Goal: Information Seeking & Learning: Learn about a topic

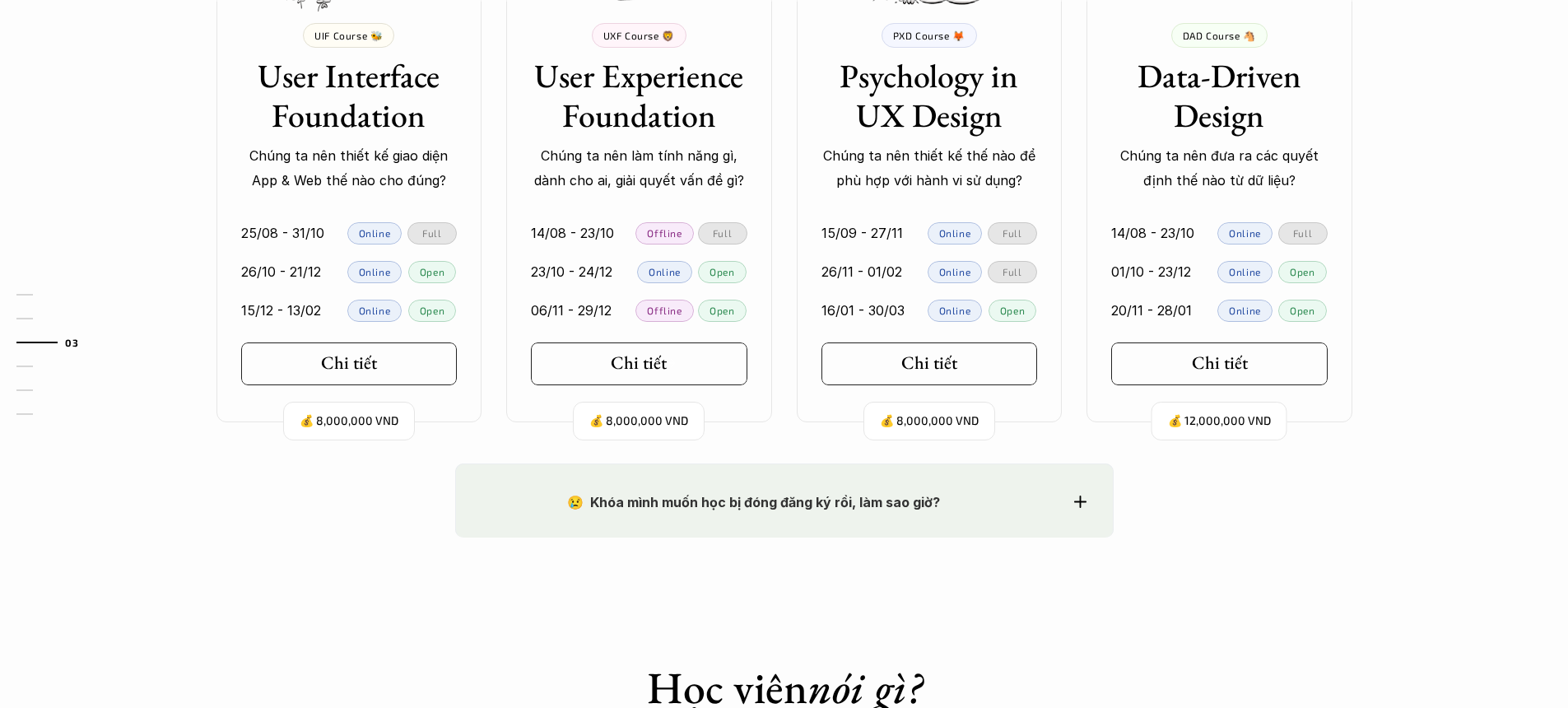
scroll to position [1501, 0]
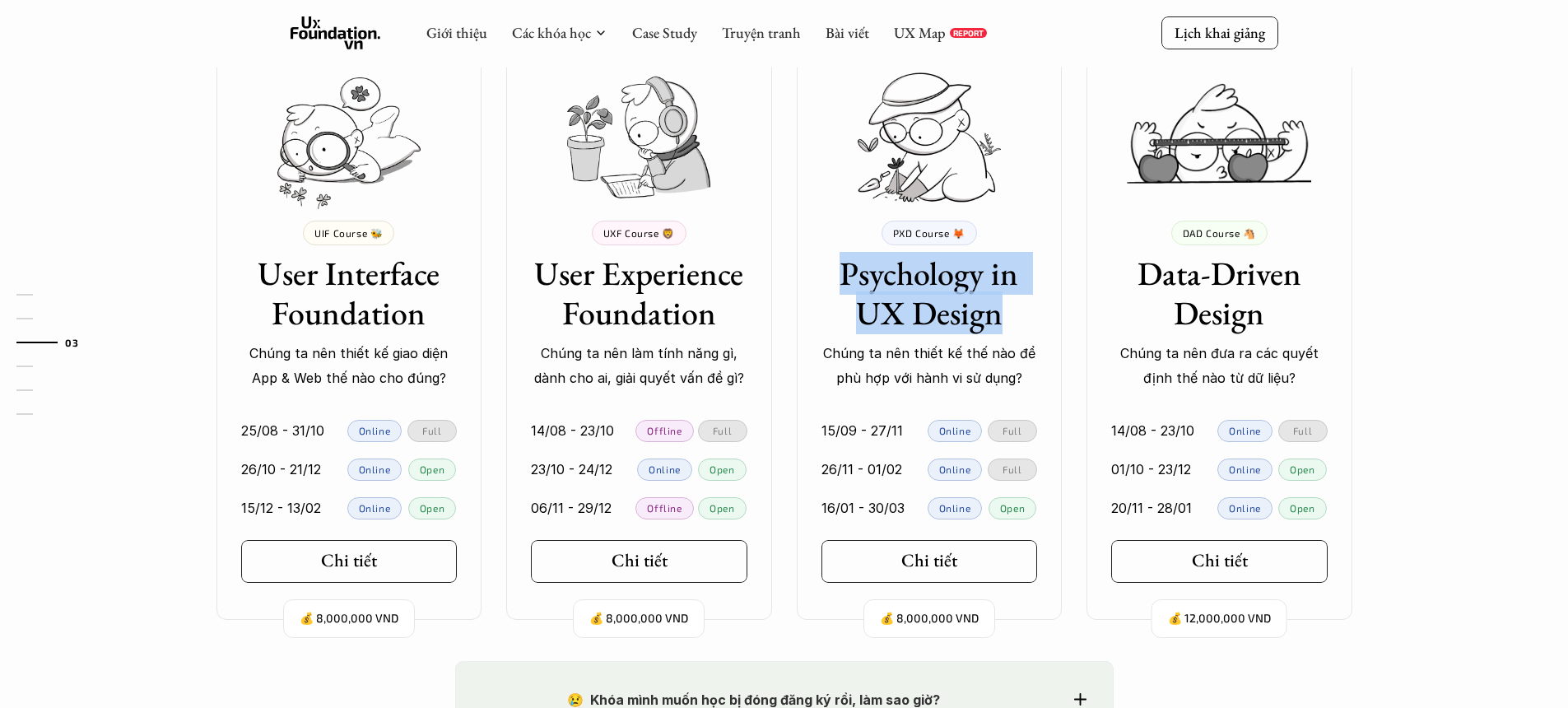
drag, startPoint x: 829, startPoint y: 265, endPoint x: 995, endPoint y: 335, distance: 180.2
click at [995, 335] on div "PXD Course 🦊 Psychology in UX Design Chúng ta nên thiết kế thế nào để phù hợp v…" at bounding box center [930, 305] width 266 height 170
click at [998, 332] on h3 "Psychology in UX Design" at bounding box center [930, 293] width 216 height 79
drag, startPoint x: 1031, startPoint y: 324, endPoint x: 844, endPoint y: 266, distance: 195.8
click at [844, 266] on h3 "Psychology in UX Design" at bounding box center [930, 293] width 216 height 79
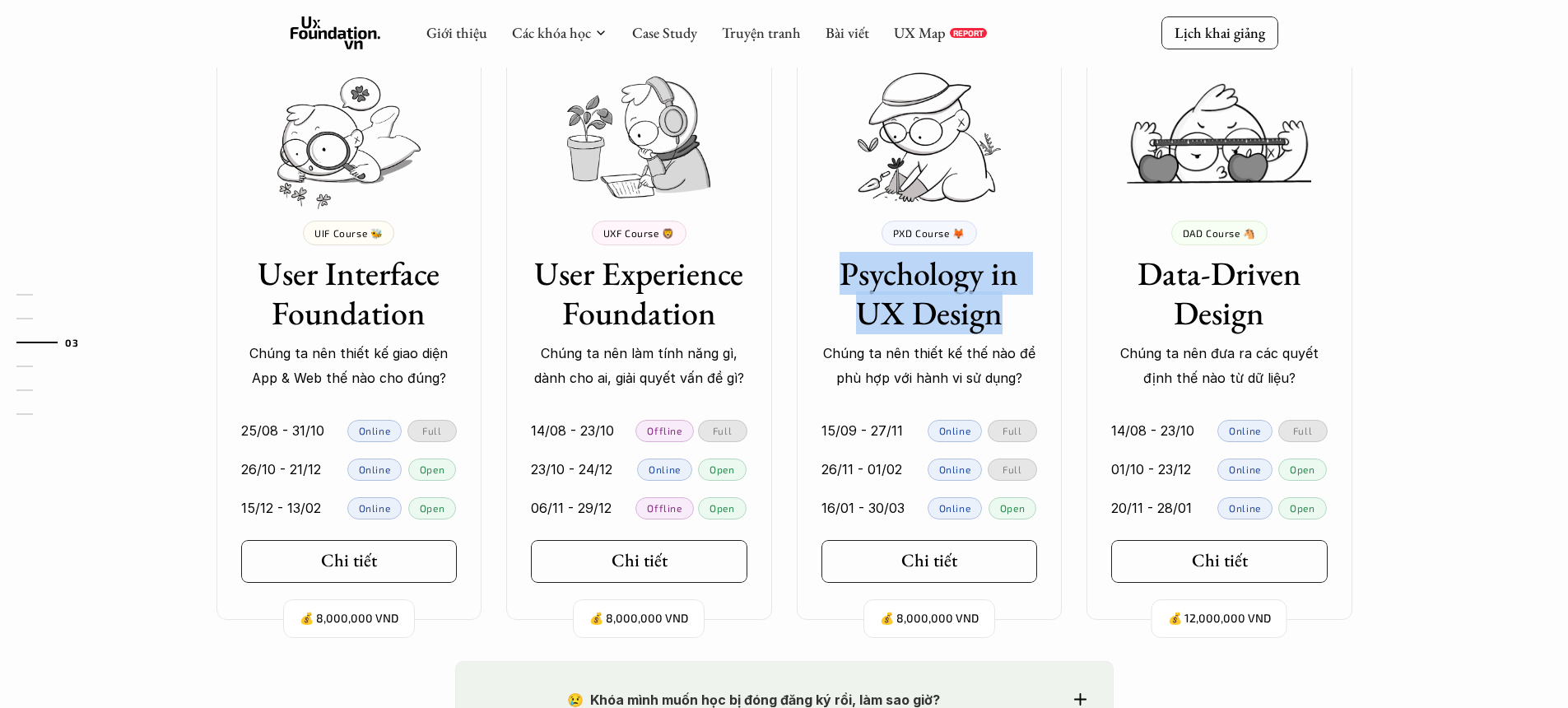
click at [844, 266] on h3 "Psychology in UX Design" at bounding box center [930, 293] width 216 height 79
drag, startPoint x: 839, startPoint y: 268, endPoint x: 993, endPoint y: 324, distance: 163.9
click at [993, 324] on h3 "Psychology in UX Design" at bounding box center [930, 293] width 216 height 79
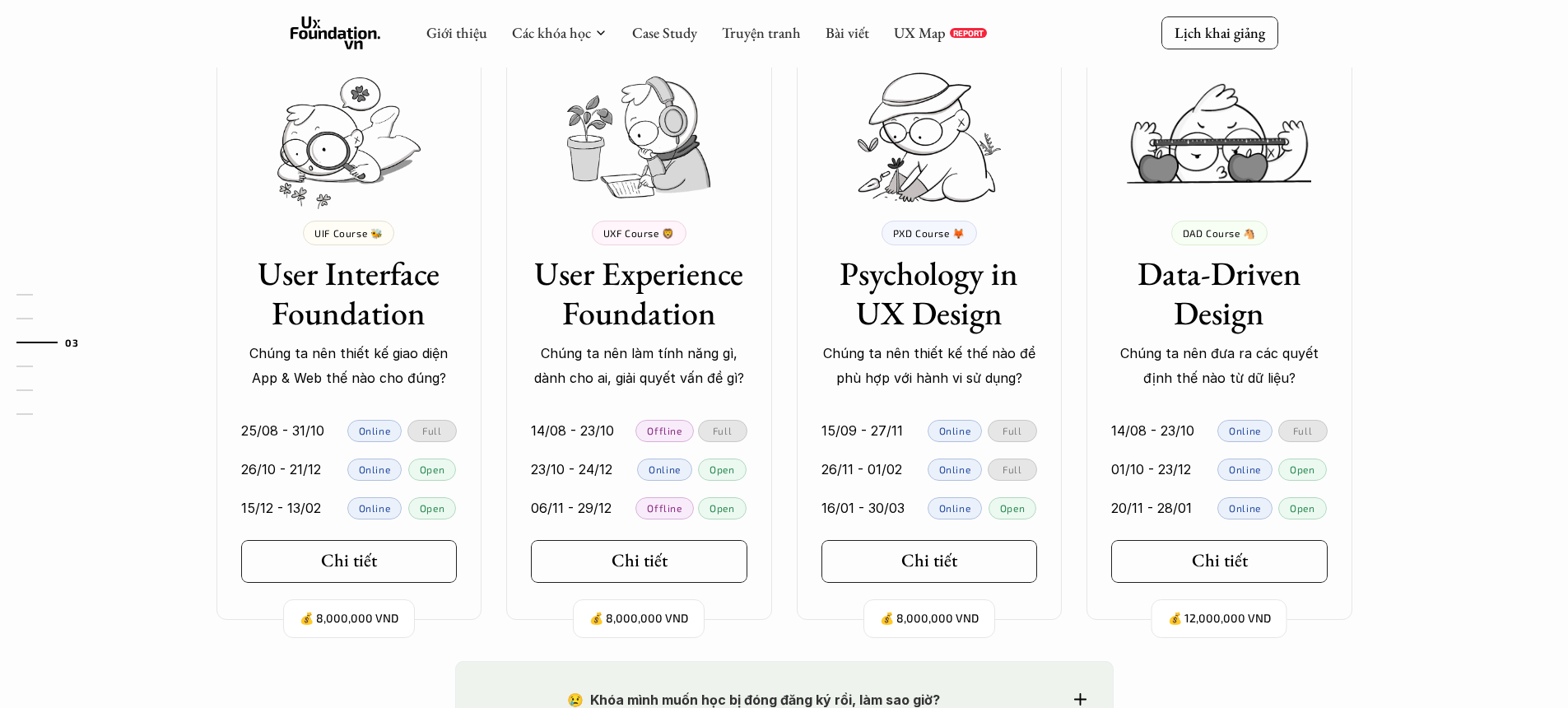
click at [1008, 325] on h3 "Psychology in UX Design" at bounding box center [930, 293] width 216 height 79
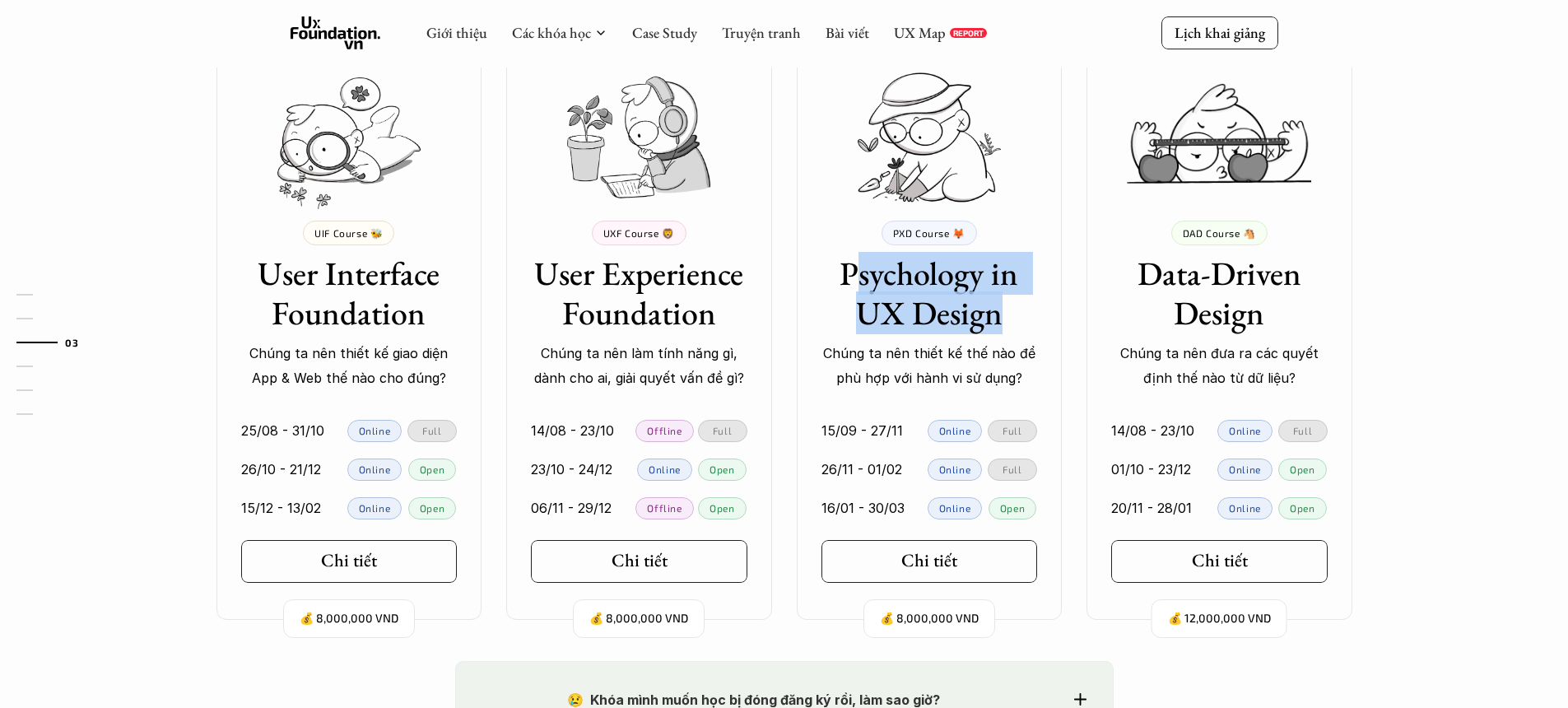
drag, startPoint x: 1008, startPoint y: 325, endPoint x: 863, endPoint y: 287, distance: 149.9
click at [863, 287] on h3 "Psychology in UX Design" at bounding box center [930, 293] width 216 height 79
click at [928, 307] on h3 "Psychology in UX Design" at bounding box center [930, 293] width 216 height 79
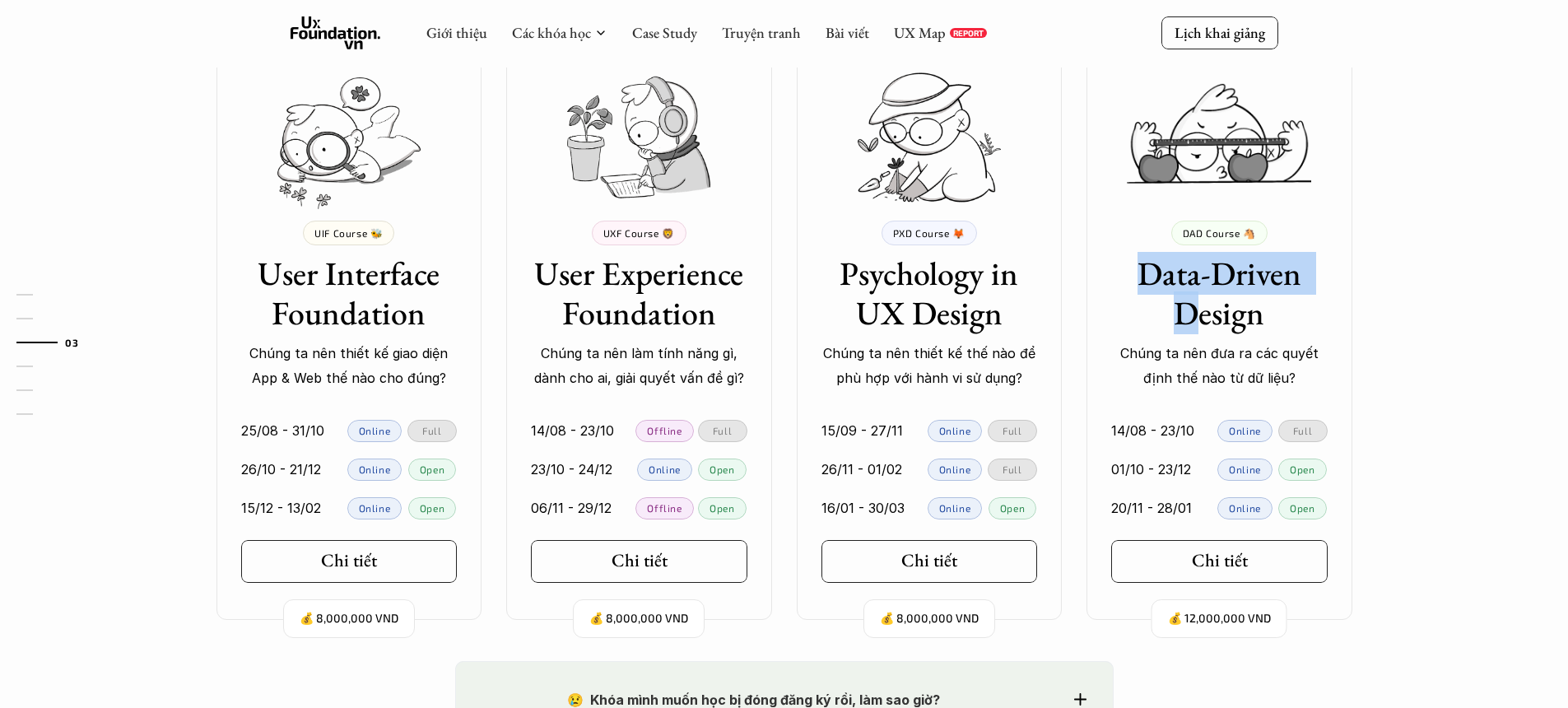
drag, startPoint x: 1123, startPoint y: 281, endPoint x: 1190, endPoint y: 325, distance: 80.2
click at [1190, 325] on h3 "Data-Driven Design" at bounding box center [1220, 293] width 216 height 79
click at [1217, 318] on h3 "Data-Driven Design" at bounding box center [1220, 293] width 216 height 79
drag, startPoint x: 1278, startPoint y: 319, endPoint x: 1174, endPoint y: 295, distance: 106.7
click at [1174, 295] on h3 "Data-Driven Design" at bounding box center [1220, 293] width 216 height 79
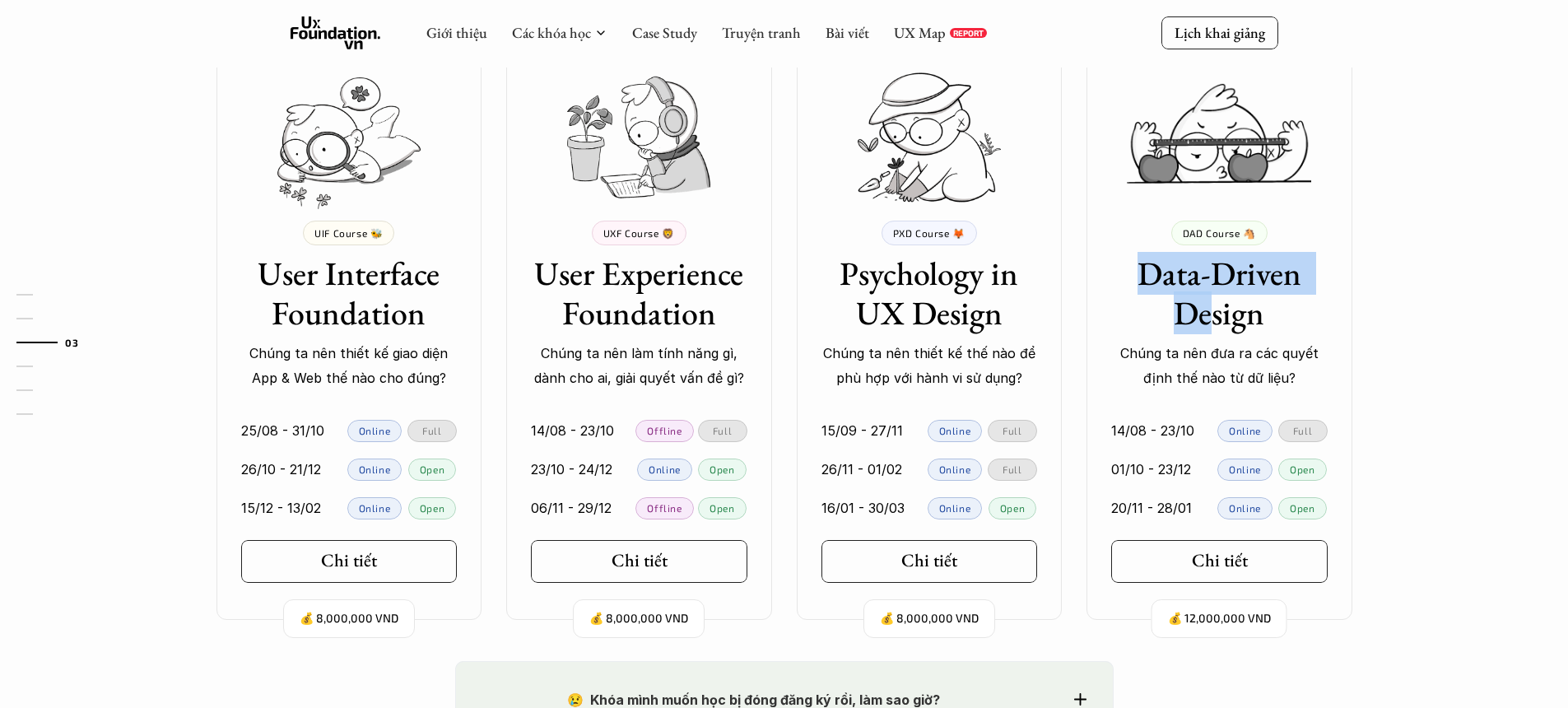
drag, startPoint x: 1135, startPoint y: 268, endPoint x: 1220, endPoint y: 328, distance: 104.0
click at [1213, 325] on h3 "Data-Driven Design" at bounding box center [1220, 293] width 216 height 79
click at [658, 568] on h5 "Chi tiết" at bounding box center [633, 560] width 56 height 22
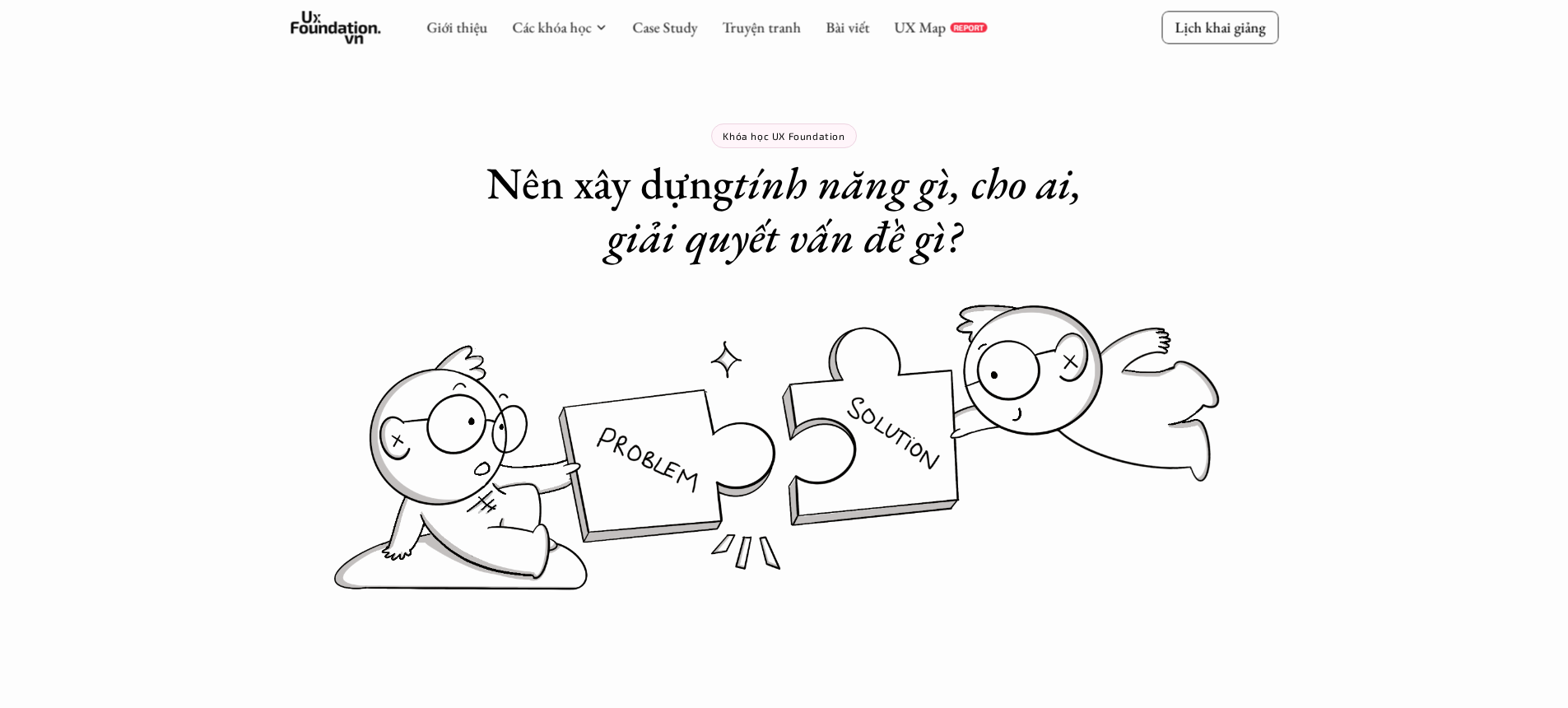
scroll to position [1501, 0]
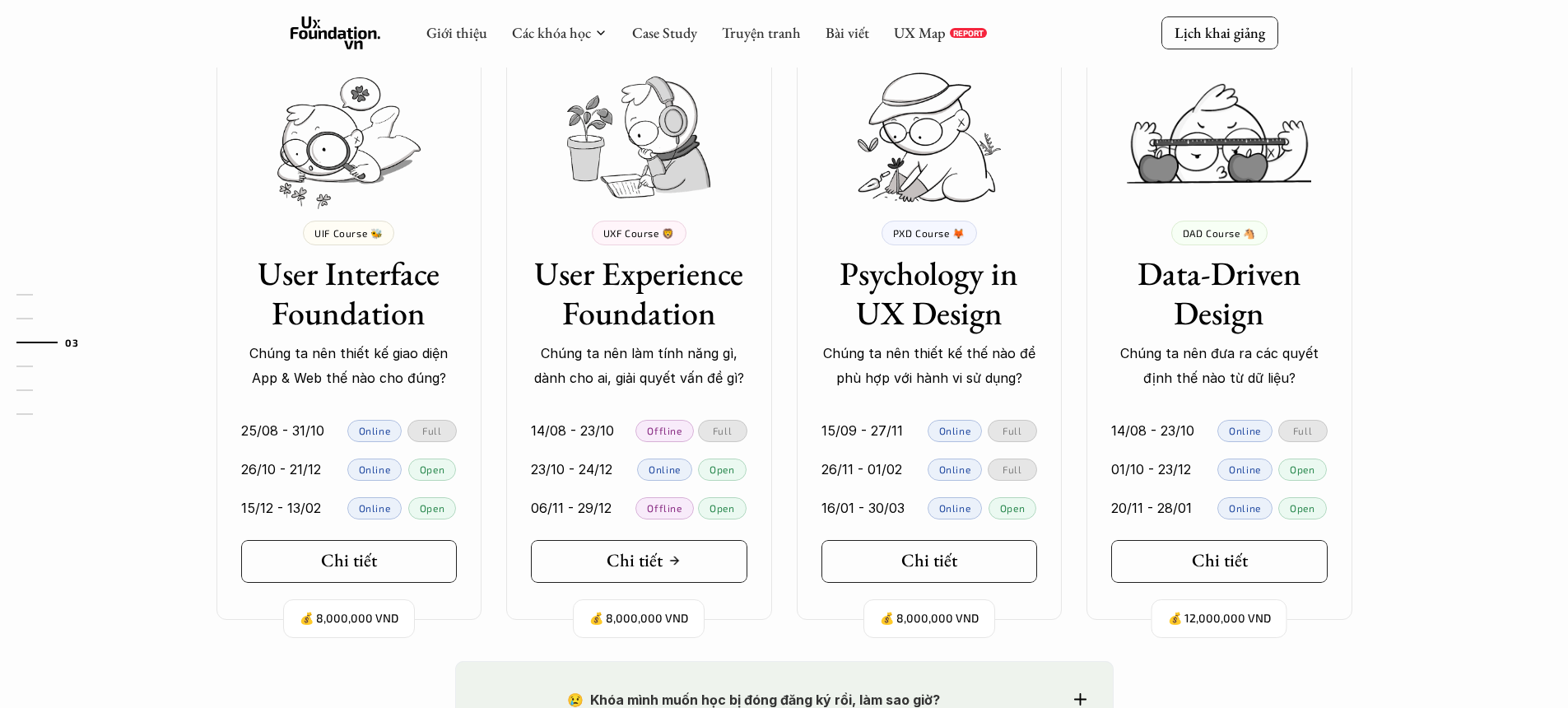
click at [693, 579] on link "Chi tiết" at bounding box center [639, 561] width 216 height 43
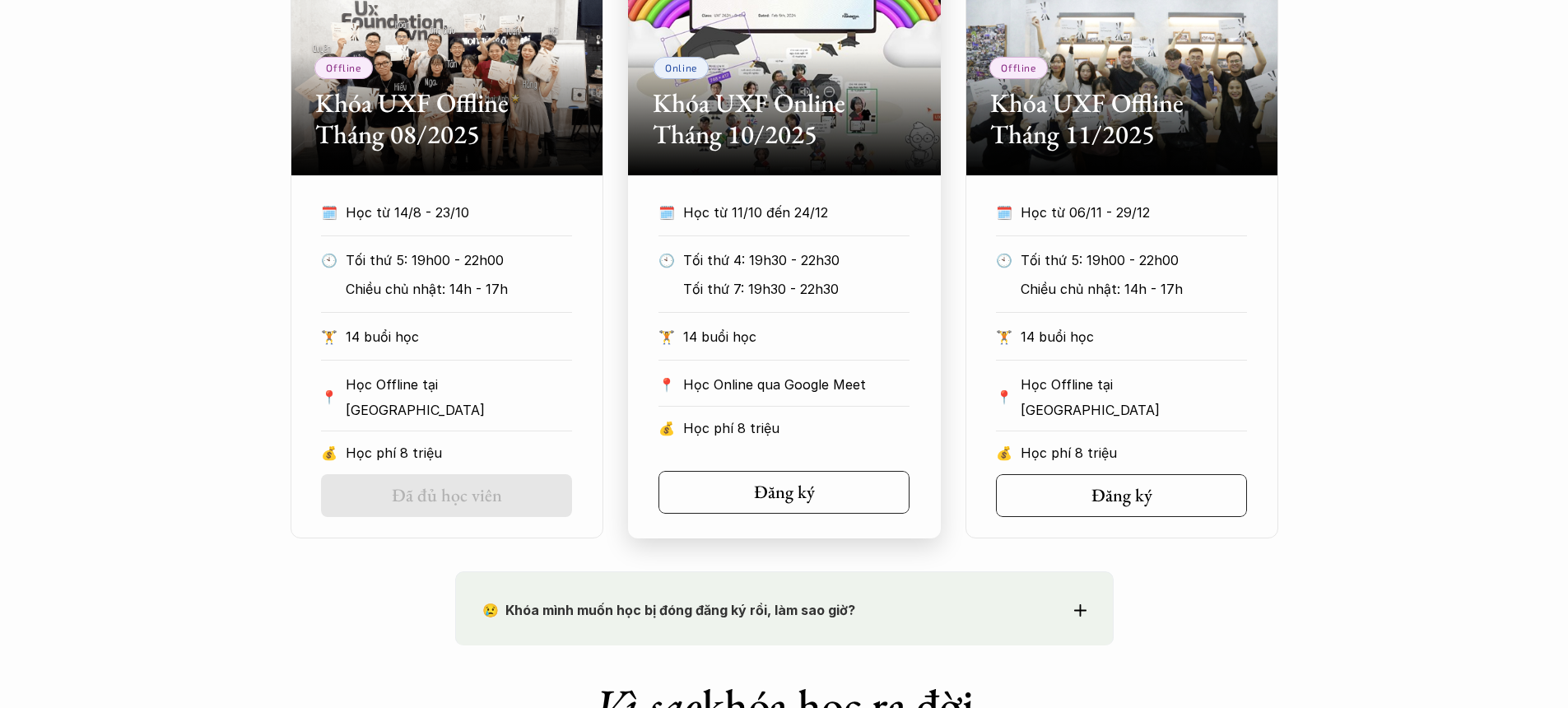
scroll to position [906, 0]
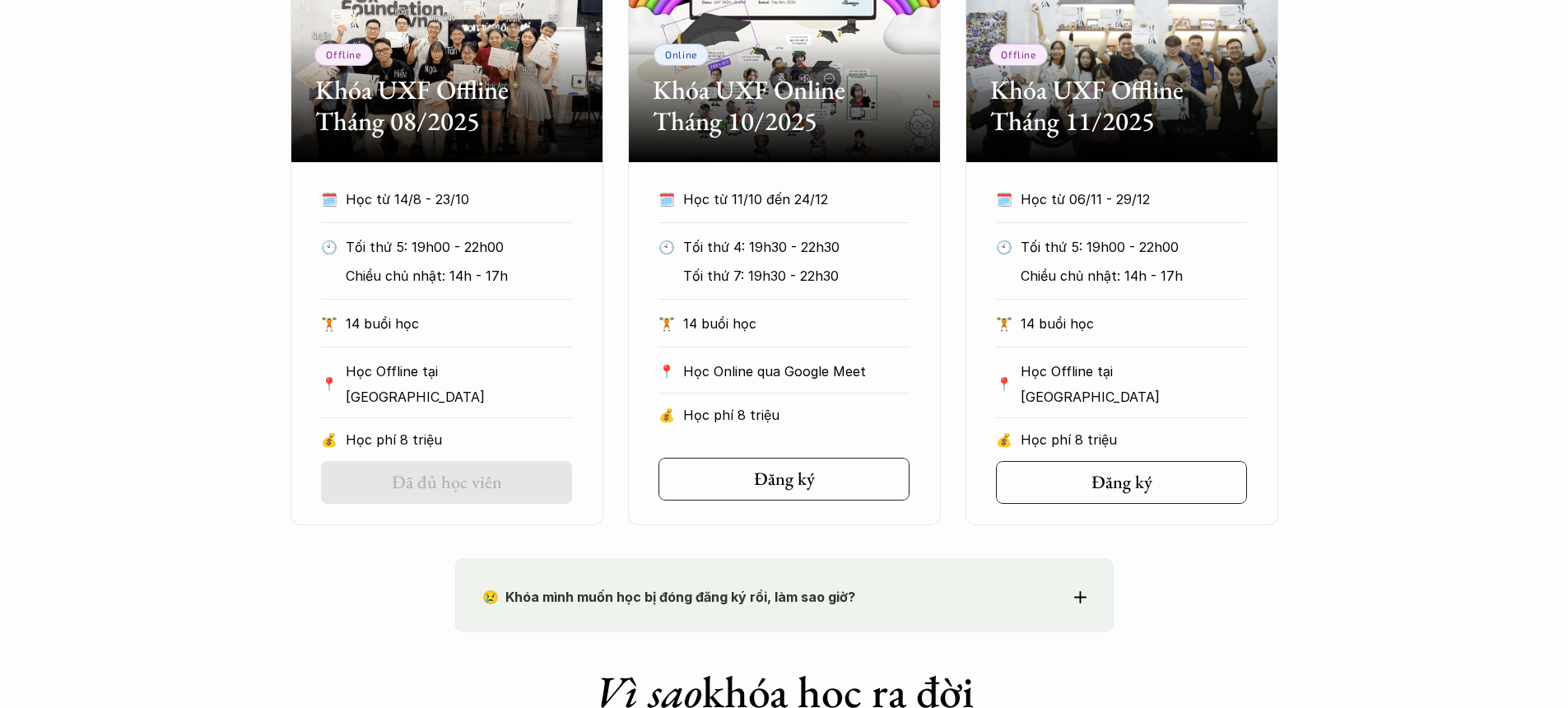
click at [465, 477] on h5 "Đã đủ học viên" at bounding box center [447, 482] width 110 height 22
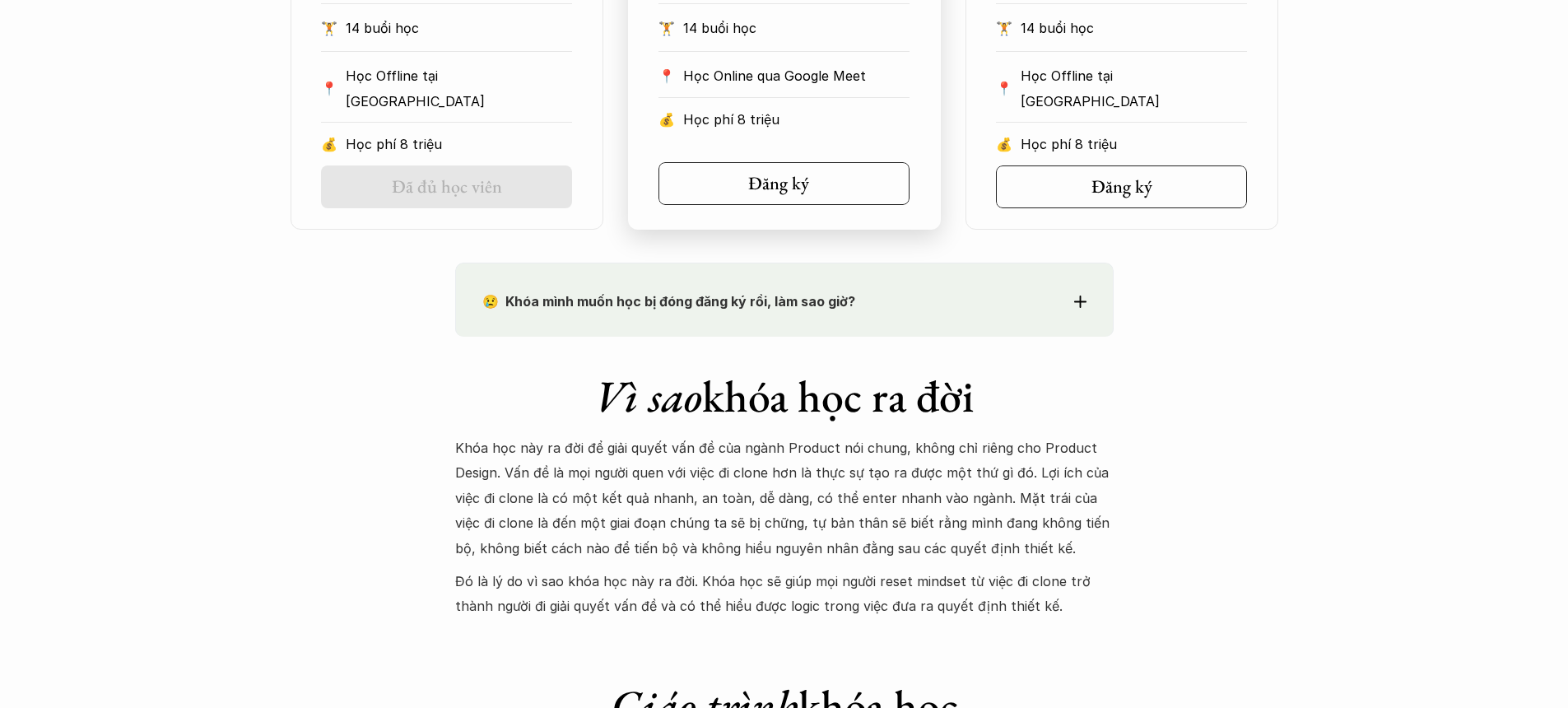
scroll to position [1202, 0]
click at [696, 289] on p "😢 Khóa mình muốn học bị đóng đăng ký rồi, làm sao giờ?" at bounding box center [754, 300] width 544 height 25
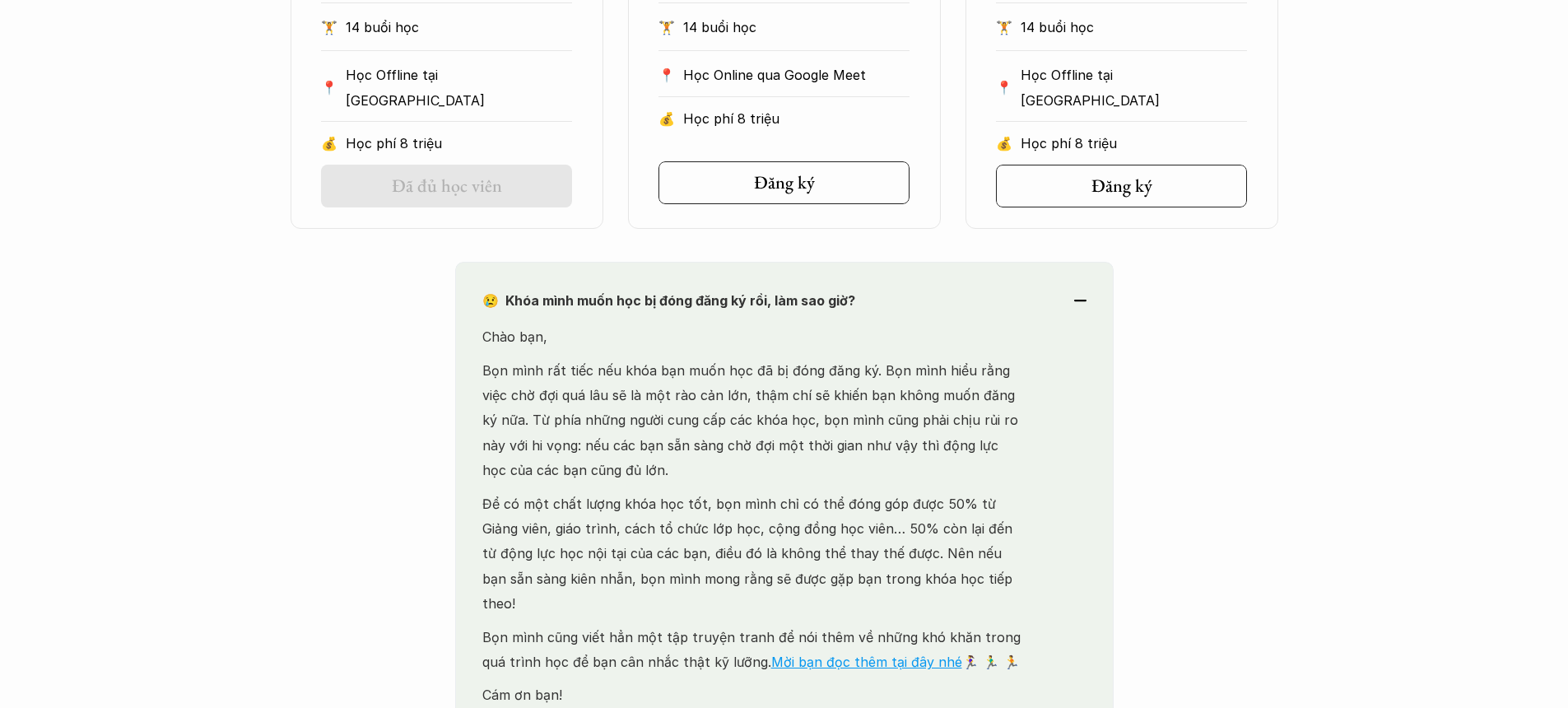
click at [698, 312] on p "😢 Khóa mình muốn học bị đóng đăng ký rồi, làm sao giờ?" at bounding box center [754, 300] width 544 height 25
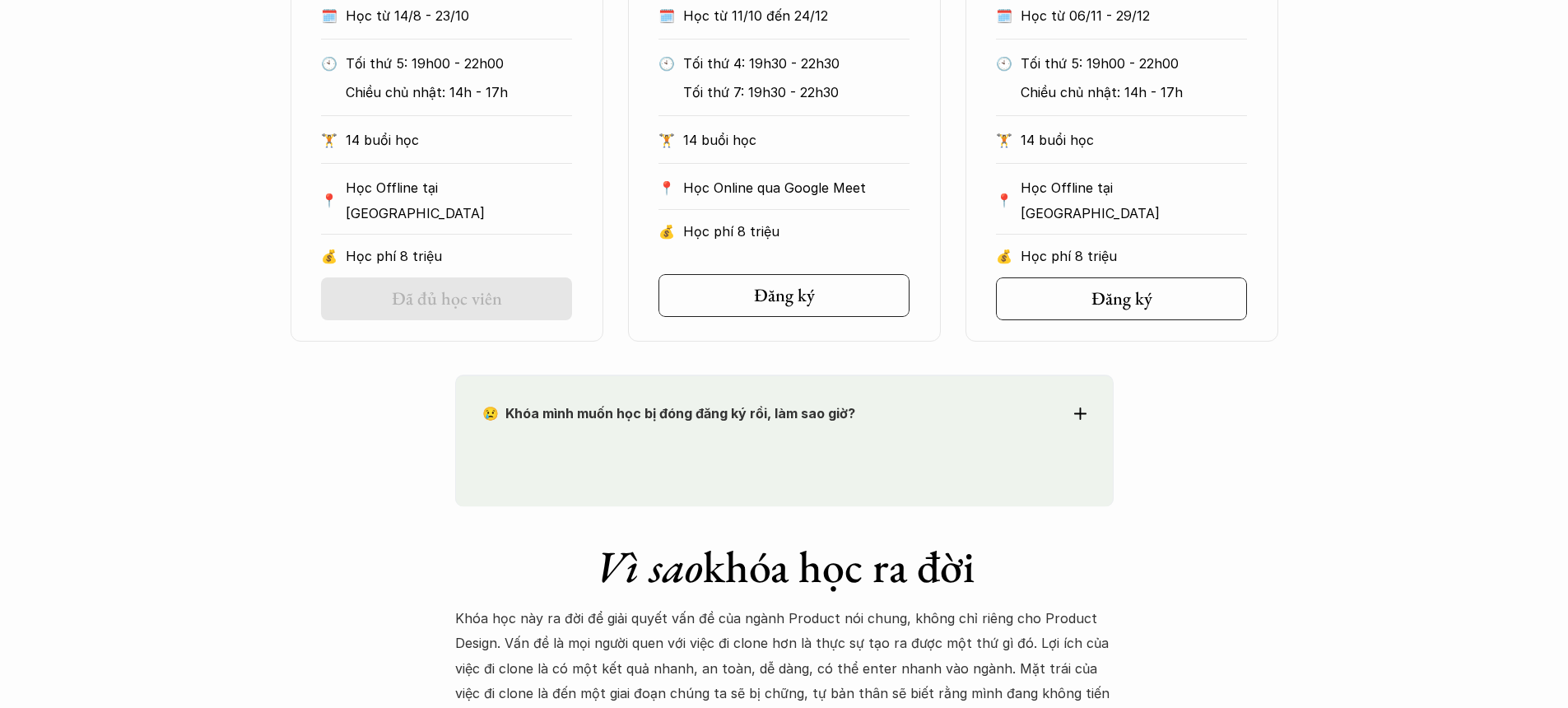
scroll to position [893, 0]
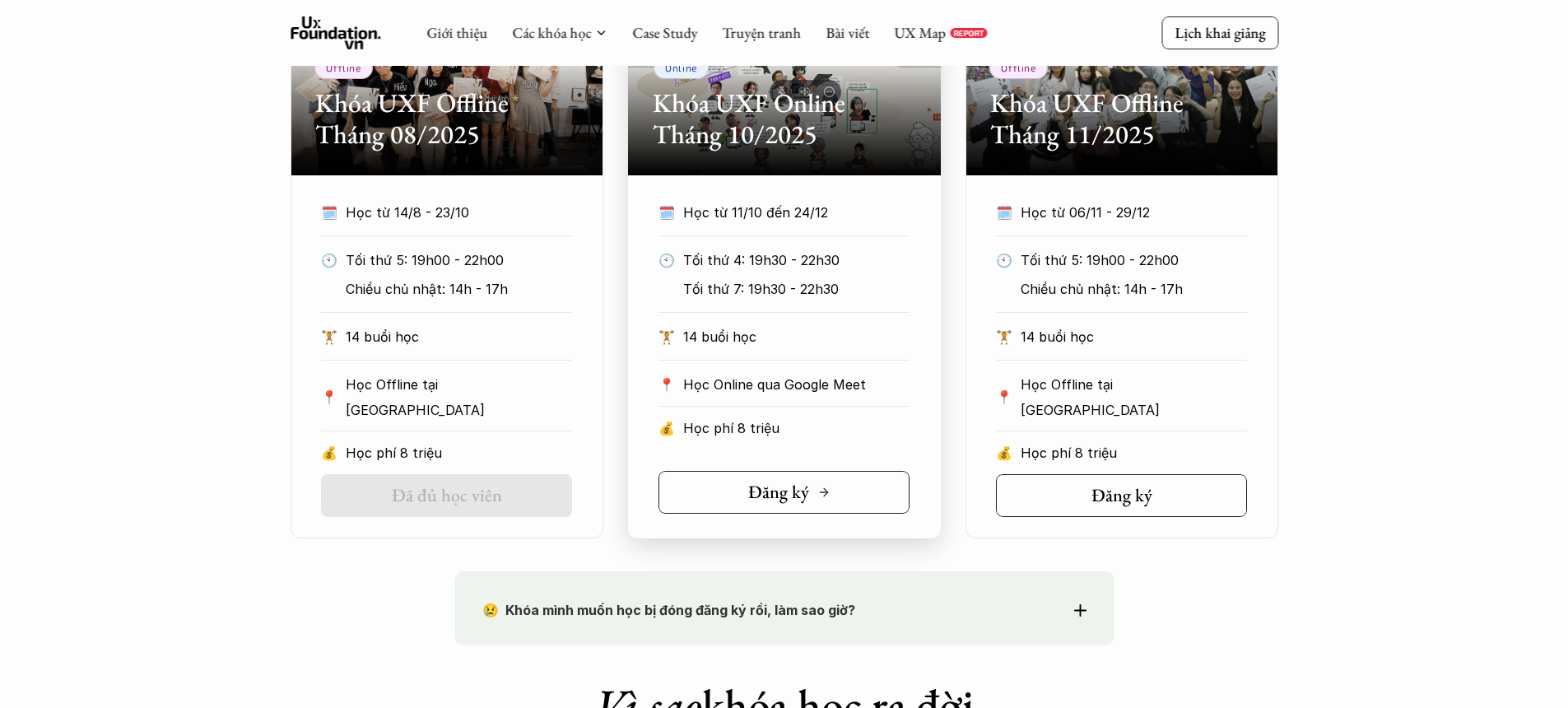
click at [819, 497] on icon at bounding box center [823, 492] width 13 height 13
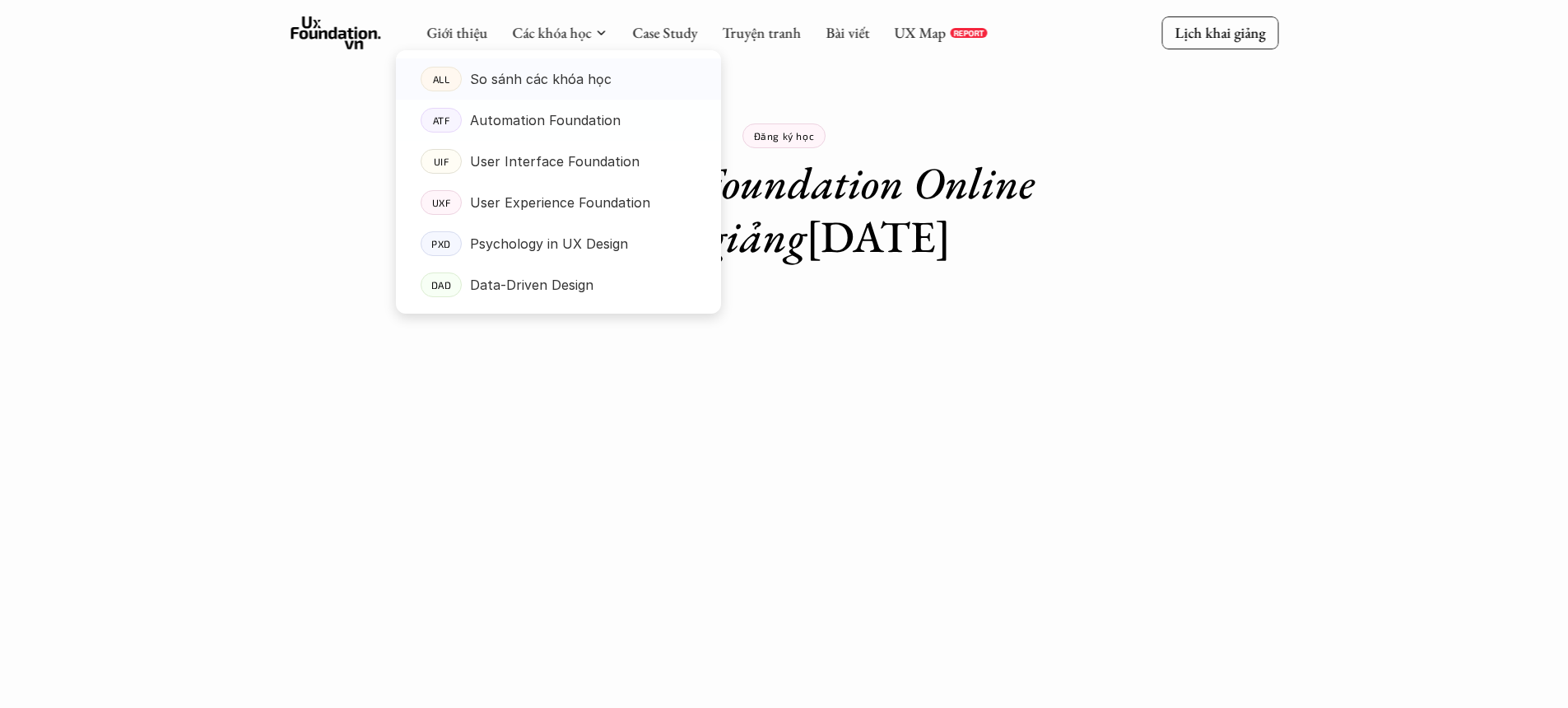
click at [558, 75] on p "So sánh các khóa học" at bounding box center [541, 79] width 142 height 25
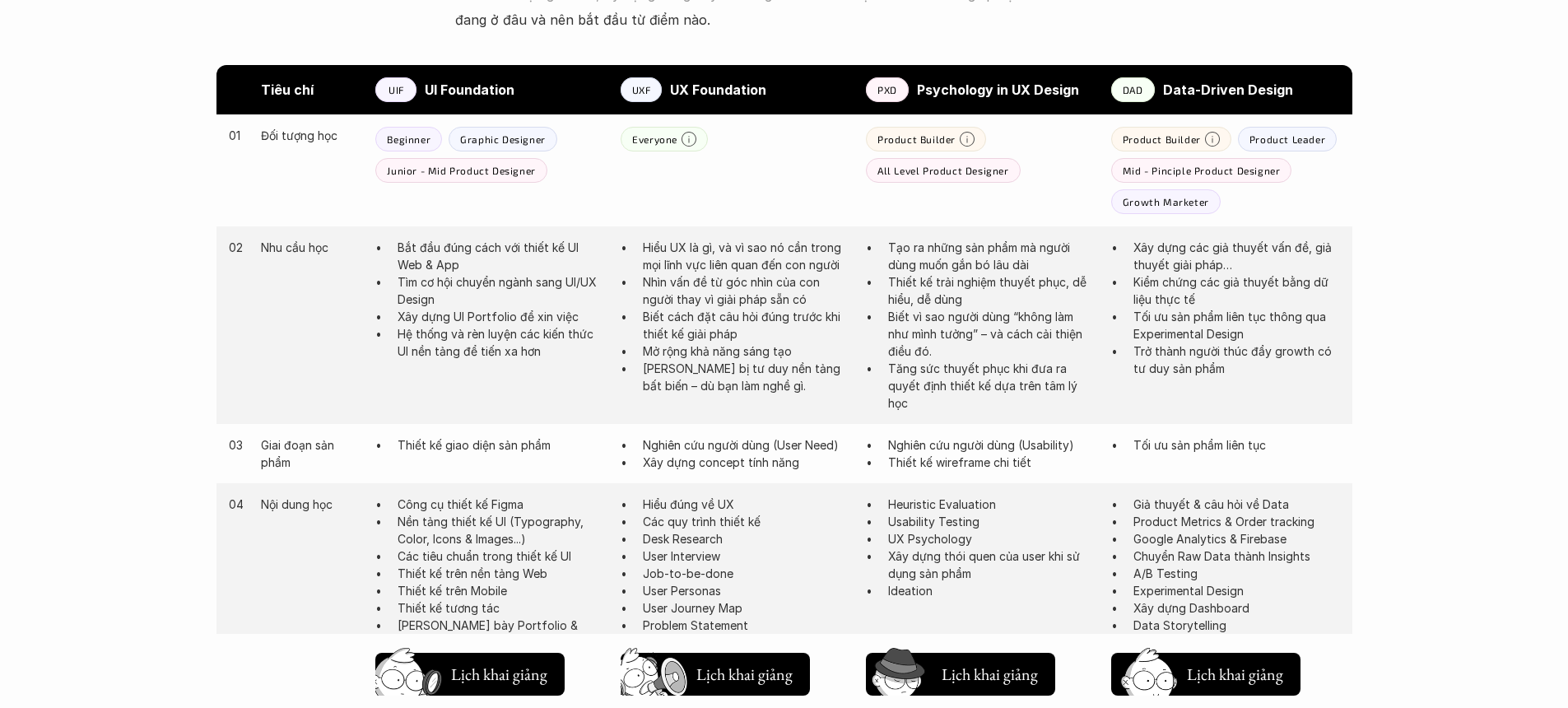
scroll to position [890, 0]
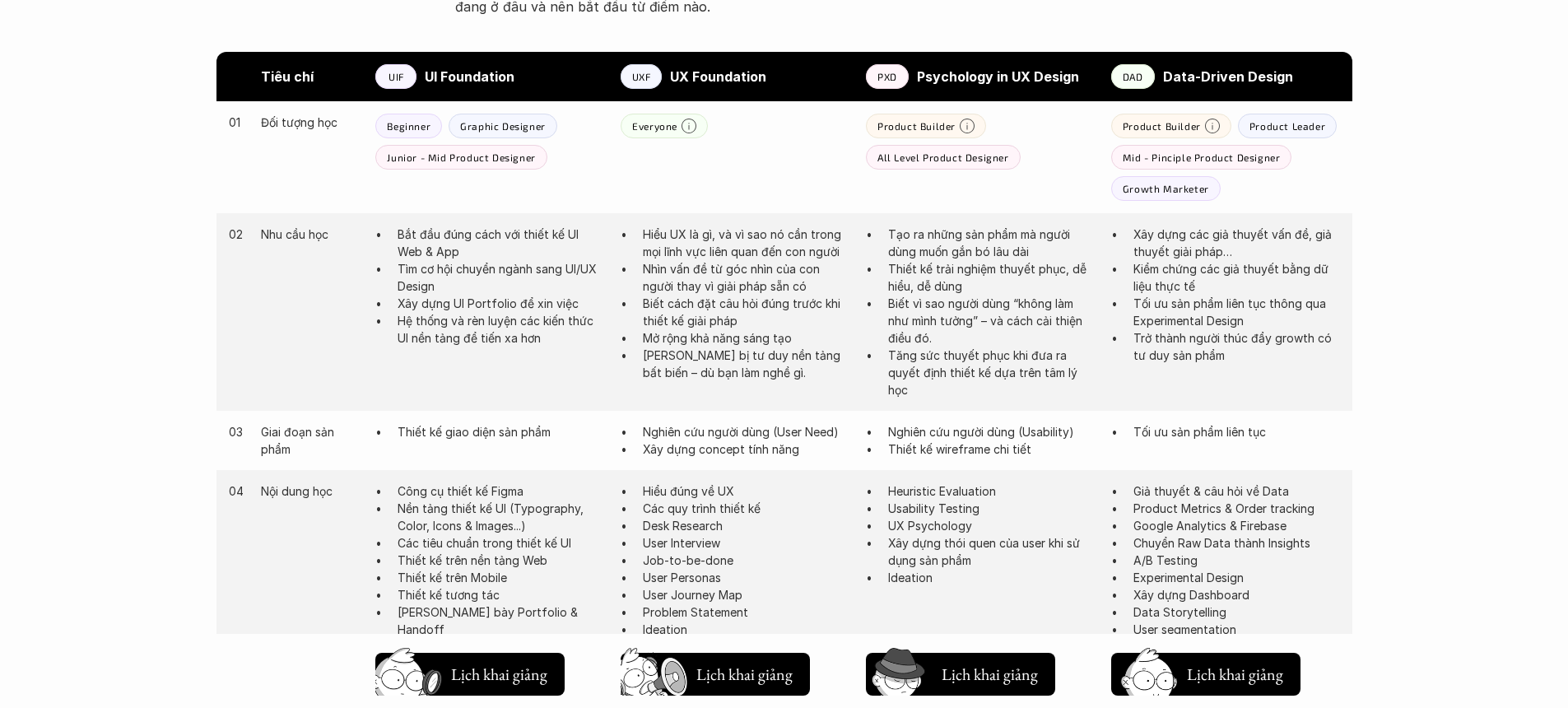
click at [901, 160] on p "All Level Product Designer" at bounding box center [943, 157] width 132 height 12
click at [952, 145] on div "All Level Product Designer" at bounding box center [942, 156] width 154 height 25
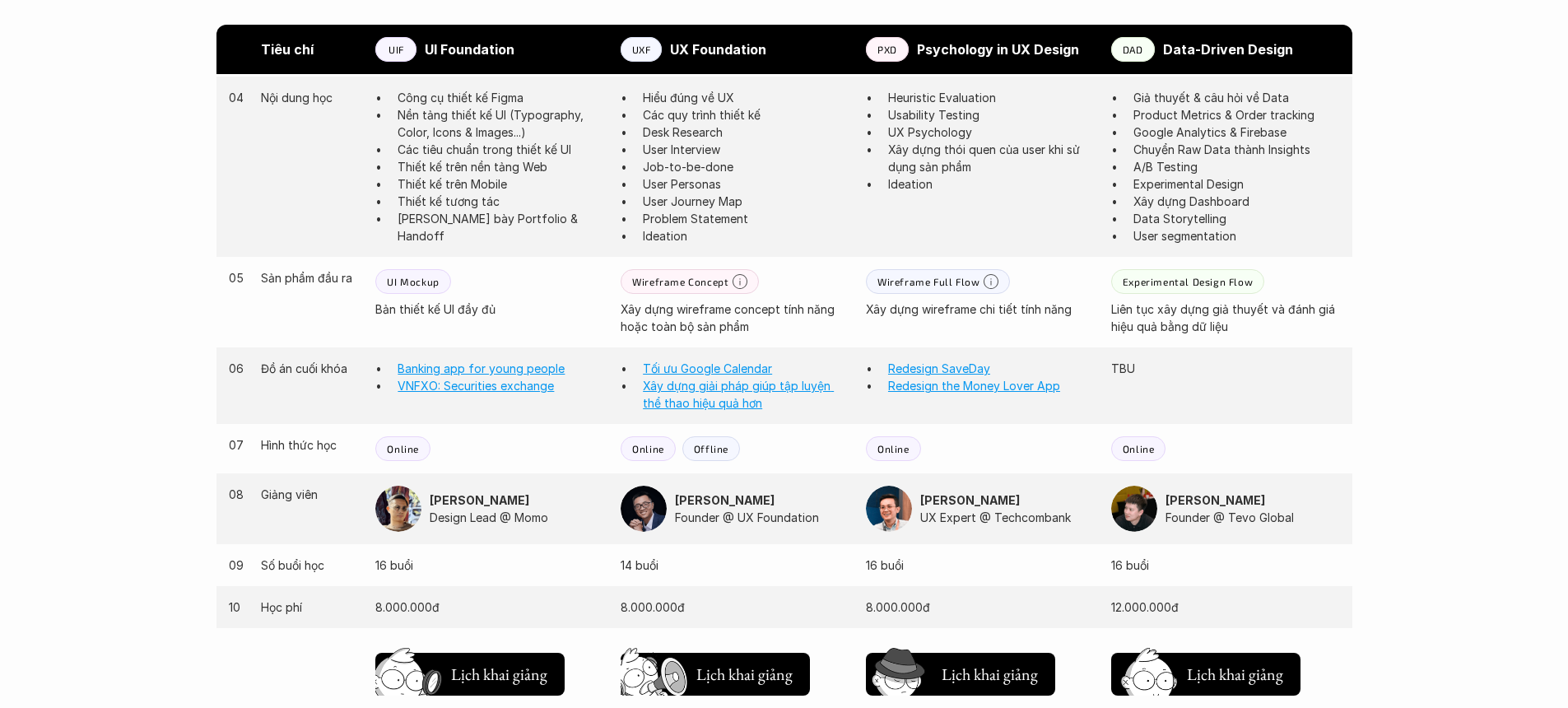
scroll to position [1284, 0]
click at [747, 386] on link "Xây dựng giải pháp giúp tập luyện thể thao hiệu quả hơn" at bounding box center [739, 392] width 191 height 31
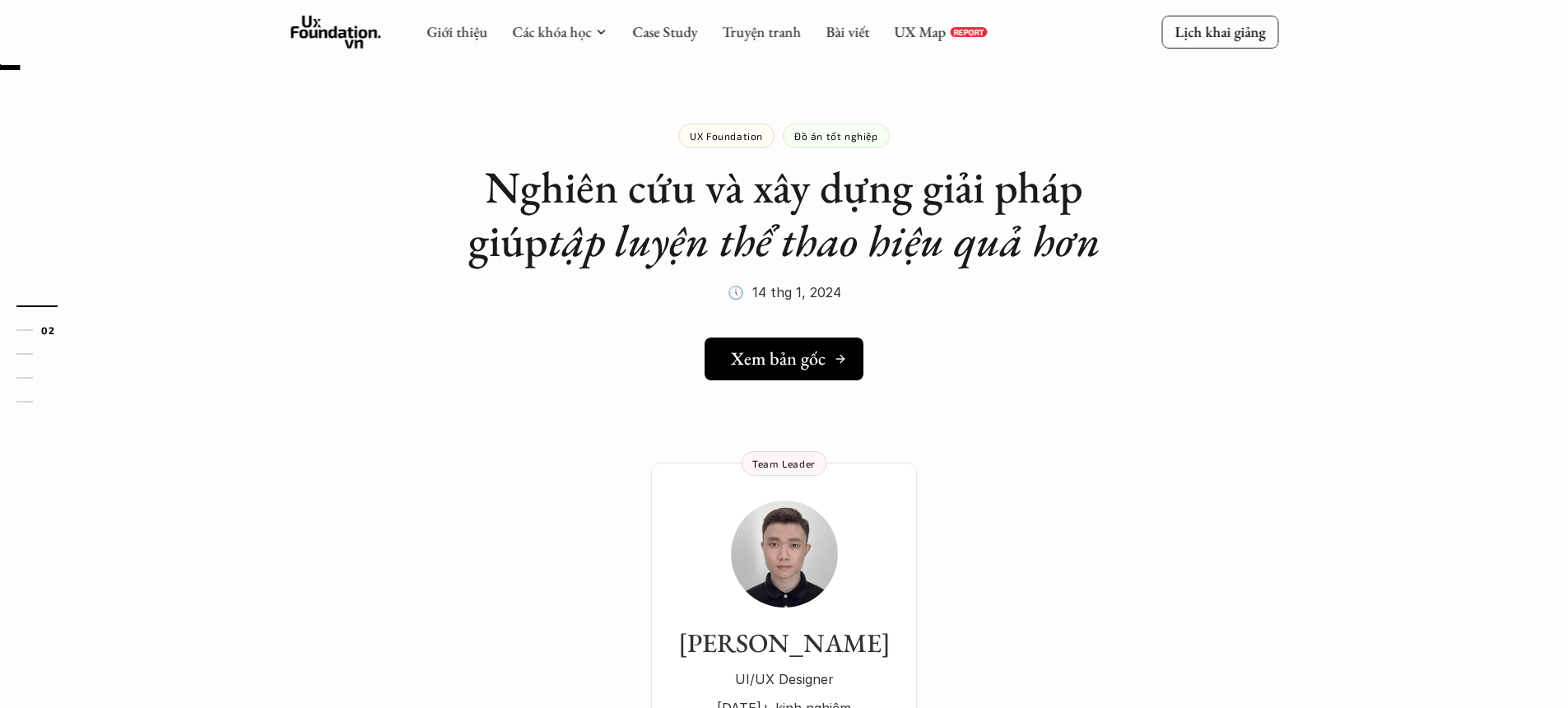
scroll to position [471, 0]
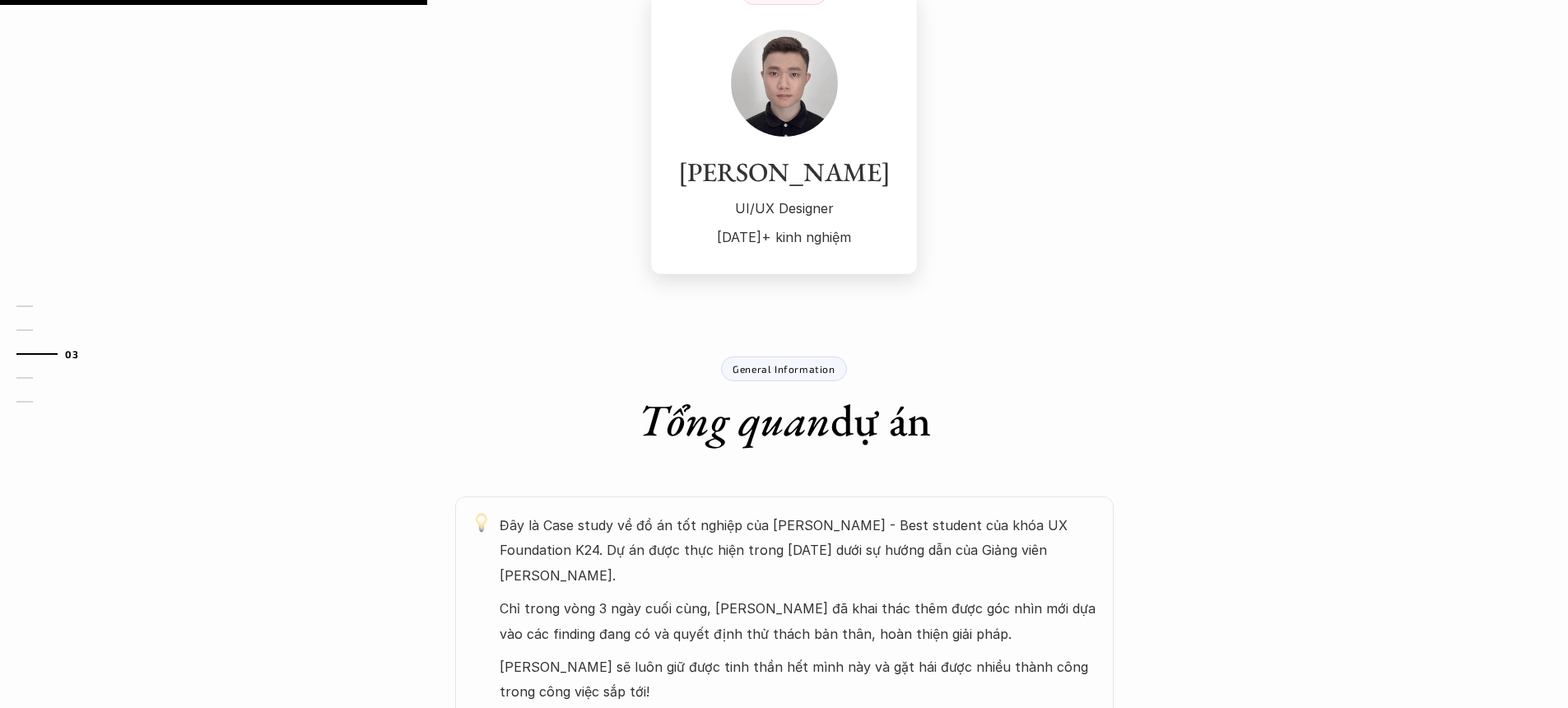
click at [776, 194] on div "Tuấn Huy UI/UX Designer [DATE]+ kinh nghiệm" at bounding box center [784, 203] width 233 height 93
